Goal: Task Accomplishment & Management: Manage account settings

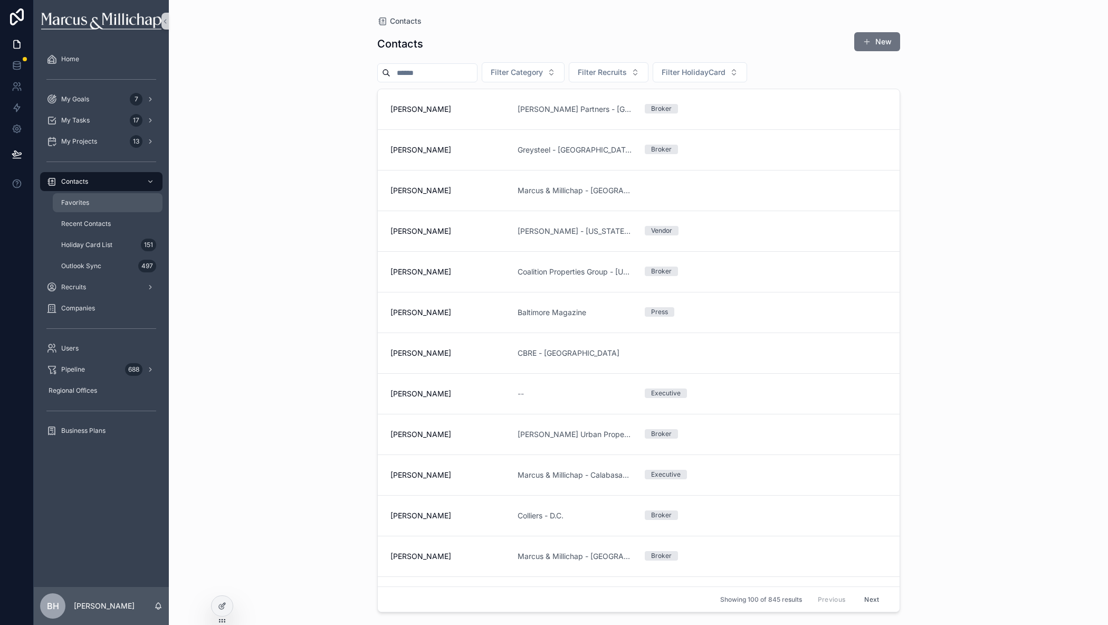
click at [72, 205] on span "Favorites" at bounding box center [75, 202] width 28 height 8
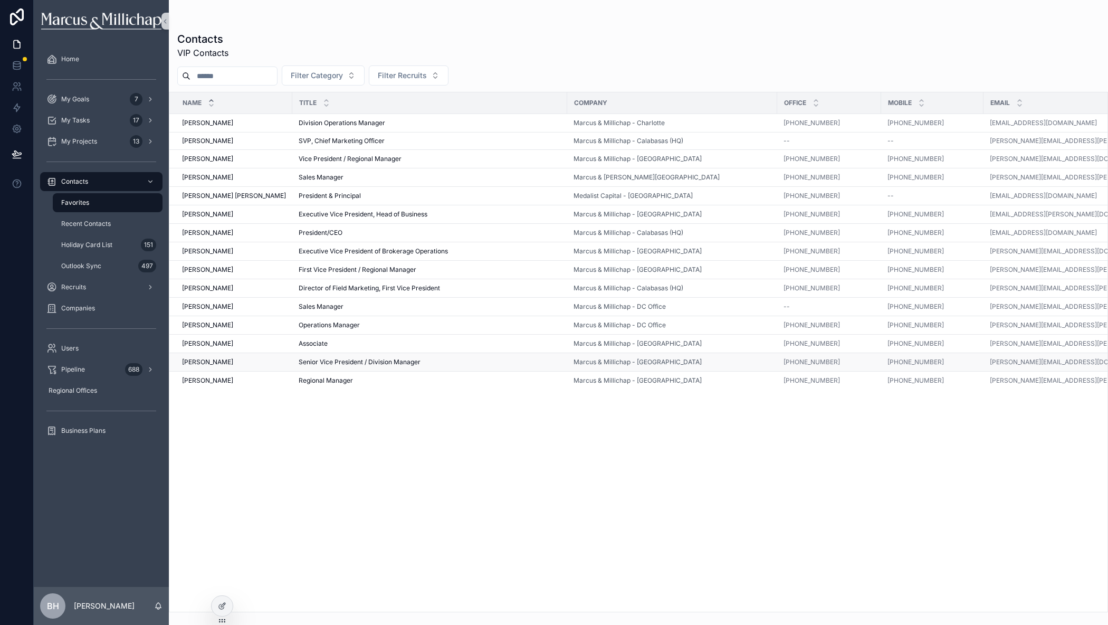
click at [195, 360] on span "[PERSON_NAME]" at bounding box center [207, 362] width 51 height 8
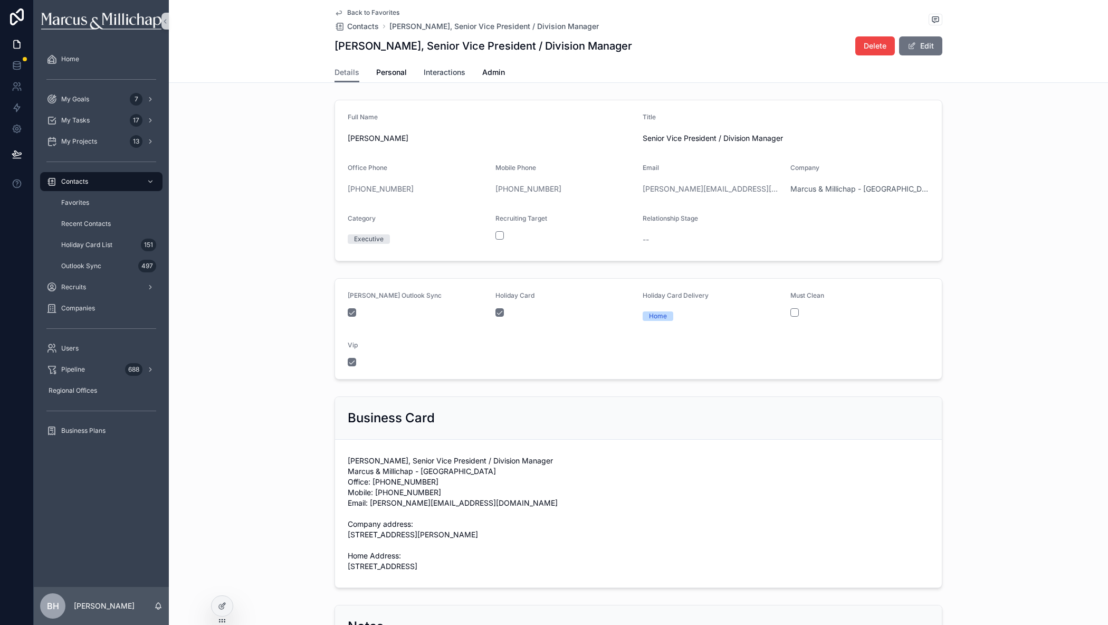
click at [440, 75] on span "Interactions" at bounding box center [445, 72] width 42 height 11
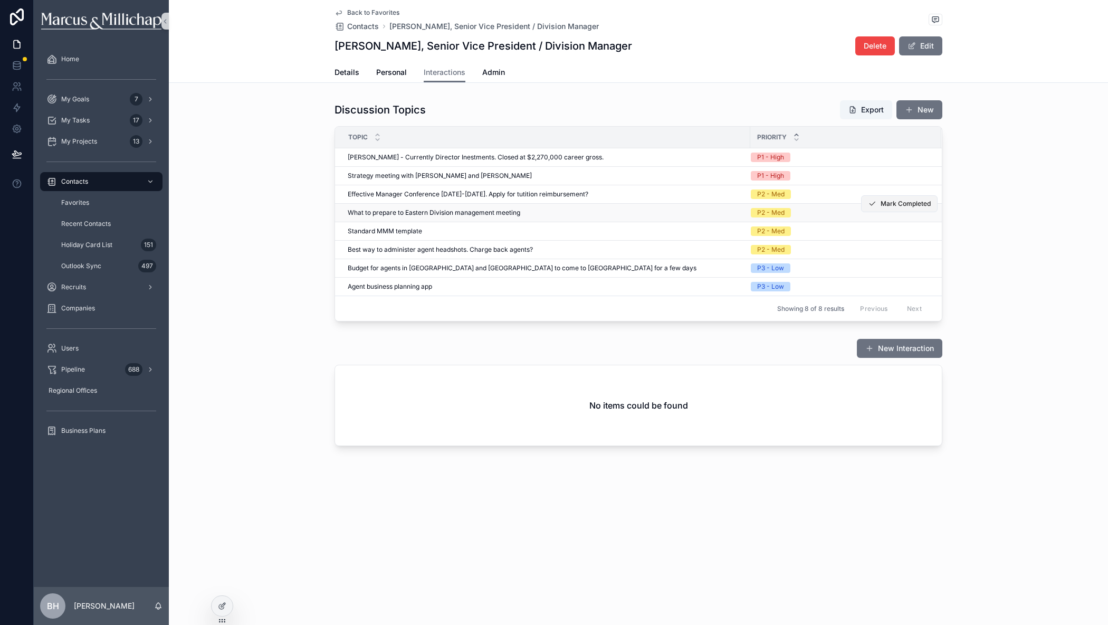
click at [892, 205] on span "Mark Completed" at bounding box center [906, 204] width 50 height 8
